Goal: Task Accomplishment & Management: Manage account settings

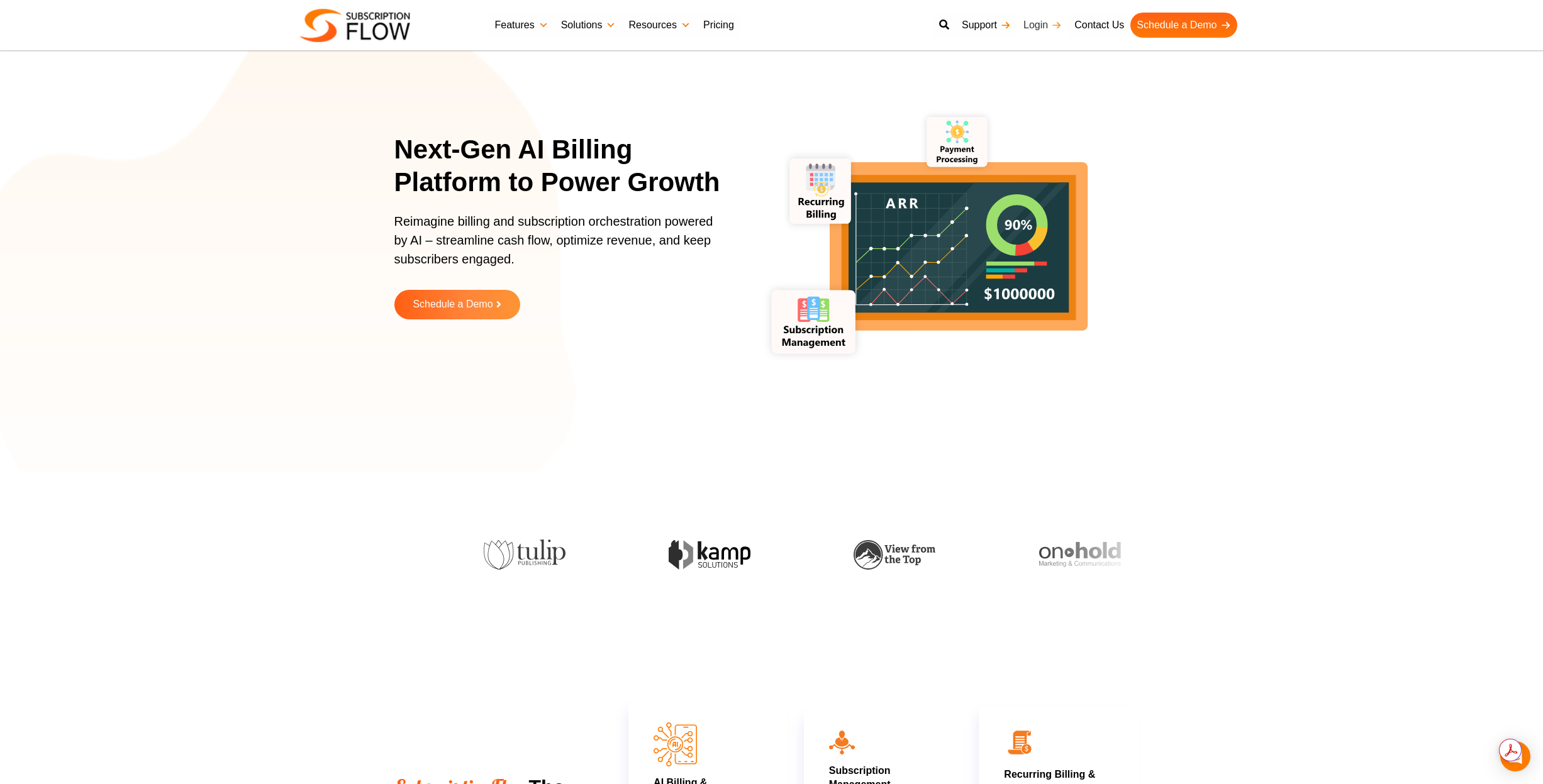
click at [1044, 27] on link "Login" at bounding box center [1042, 25] width 51 height 25
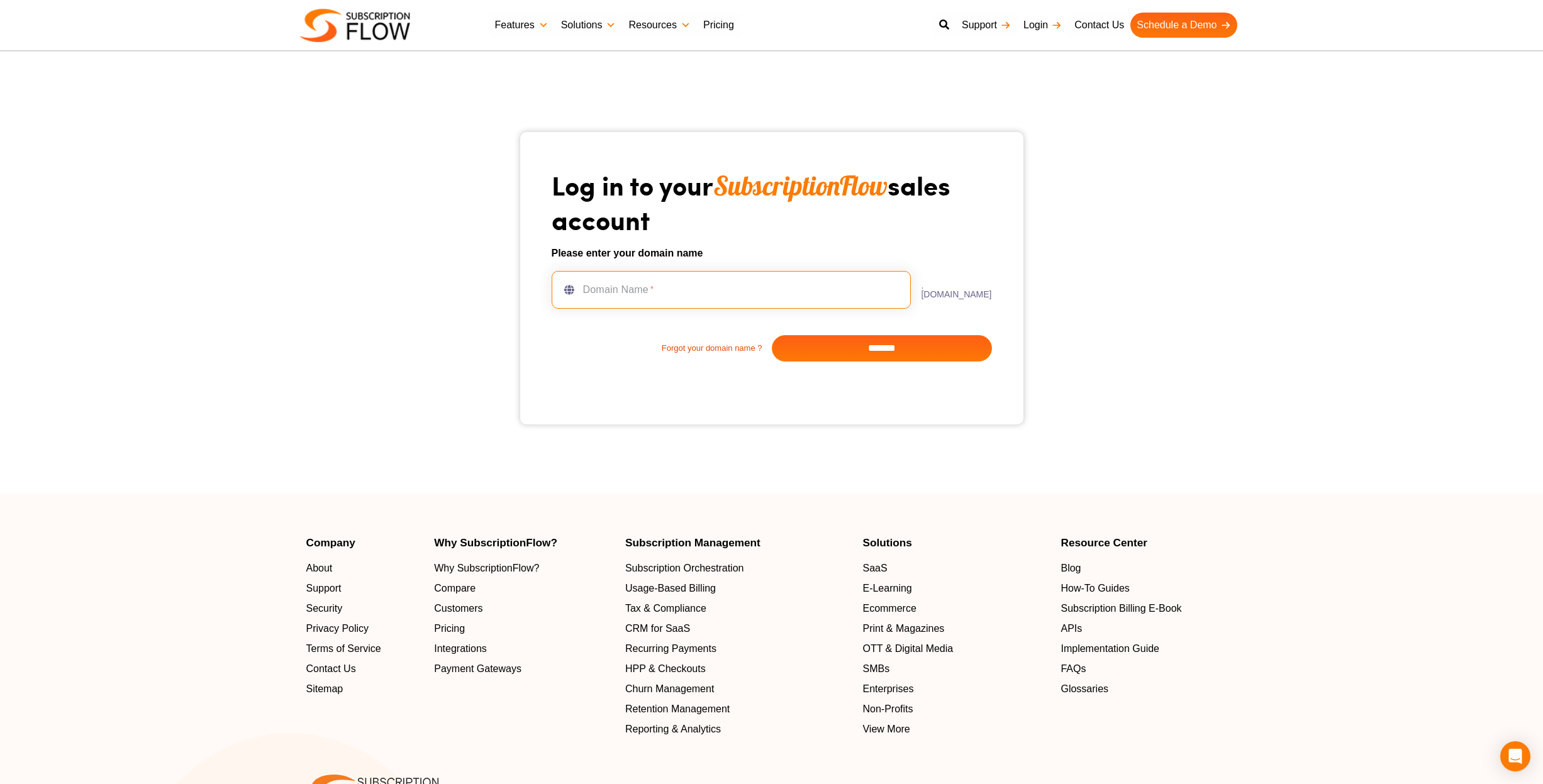
click at [645, 288] on input "text" at bounding box center [731, 290] width 359 height 38
type input "**********"
click at [864, 337] on input "*******" at bounding box center [882, 348] width 220 height 26
